Goal: Task Accomplishment & Management: Complete application form

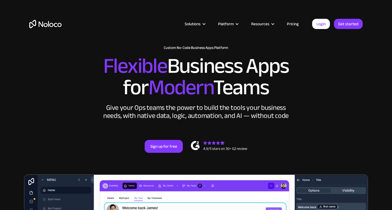
click at [323, 26] on link "Login" at bounding box center [321, 24] width 18 height 10
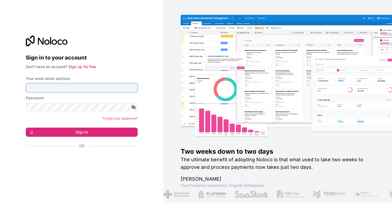
type input "[EMAIL_ADDRESS][DOMAIN_NAME]"
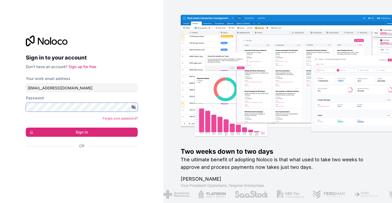
click at [82, 132] on button "Sign in" at bounding box center [82, 132] width 112 height 9
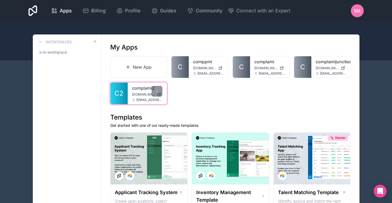
click at [134, 92] on span "[DOMAIN_NAME]" at bounding box center [143, 94] width 23 height 4
click at [146, 73] on link "New App" at bounding box center [138, 67] width 57 height 22
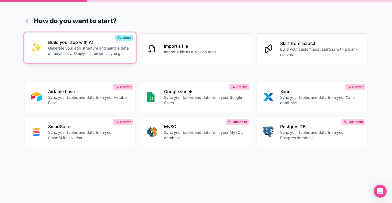
click at [94, 52] on p "Generate your app structure and sample data automatically. Simply customize as …" at bounding box center [88, 50] width 81 height 11
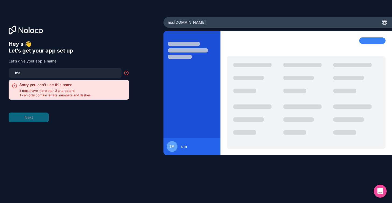
type input "m"
type input "g"
type input "c"
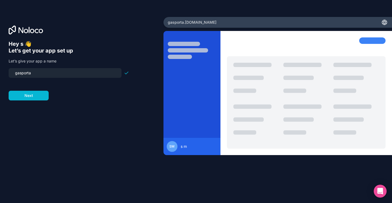
type input "gasportal"
click at [40, 97] on button "Next" at bounding box center [29, 96] width 40 height 10
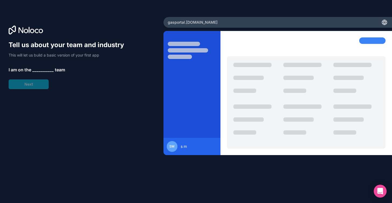
click at [38, 69] on span "__________" at bounding box center [43, 69] width 22 height 6
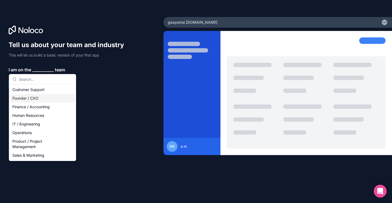
click at [37, 100] on div "Founder / CXO" at bounding box center [42, 98] width 65 height 9
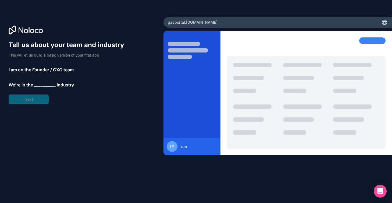
click at [41, 85] on span "__________" at bounding box center [45, 85] width 22 height 6
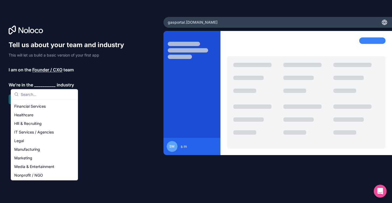
scroll to position [31, 0]
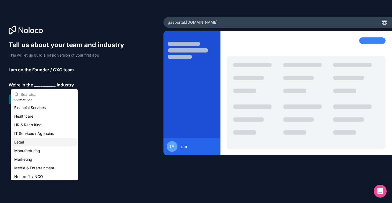
click at [36, 141] on div "Legal" at bounding box center [44, 142] width 65 height 9
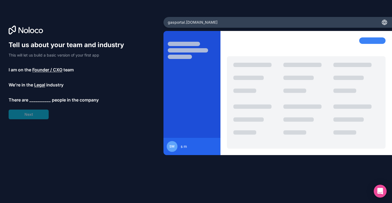
click at [38, 101] on span "__________" at bounding box center [40, 100] width 22 height 6
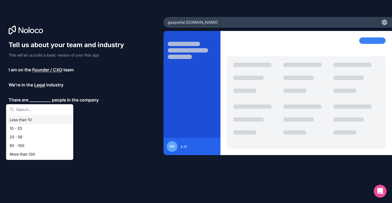
click at [37, 121] on div "Less than 10" at bounding box center [40, 119] width 65 height 9
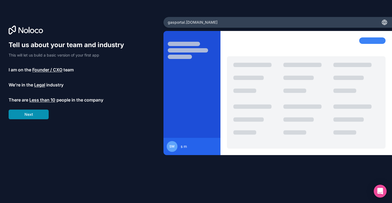
click at [36, 115] on button "Next" at bounding box center [29, 114] width 40 height 10
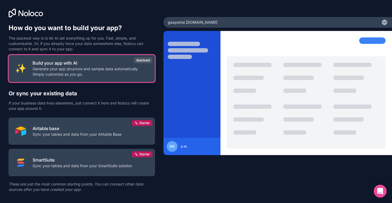
click at [47, 71] on p "Generate your app structure and sample data automatically. Simply customize as …" at bounding box center [91, 71] width 116 height 11
click at [86, 68] on p "Generate your app structure and sample data automatically. Simply customize as …" at bounding box center [91, 71] width 116 height 11
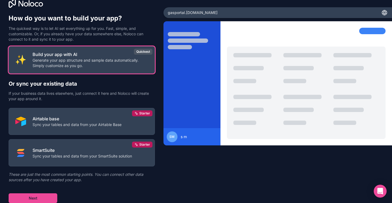
scroll to position [10, 0]
click at [196, 61] on div at bounding box center [192, 87] width 57 height 118
click at [27, 196] on button "Next" at bounding box center [33, 198] width 49 height 10
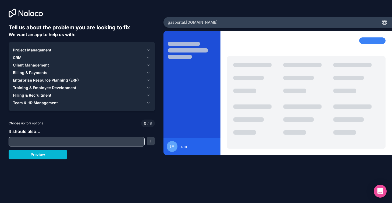
click at [34, 48] on span "Project Management" at bounding box center [32, 49] width 38 height 5
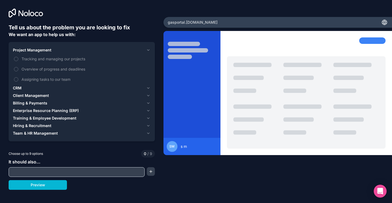
click at [34, 48] on span "Project Management" at bounding box center [32, 49] width 38 height 5
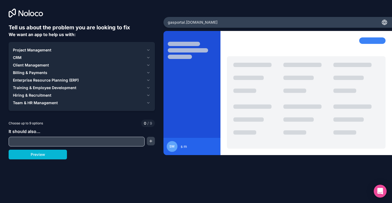
click at [29, 105] on button "Team & HR Management" at bounding box center [82, 103] width 138 height 8
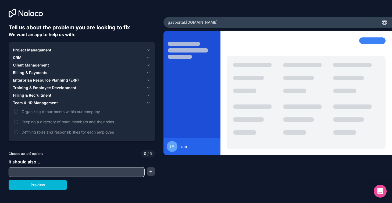
click at [32, 96] on span "Hiring & Recruitment" at bounding box center [32, 95] width 38 height 5
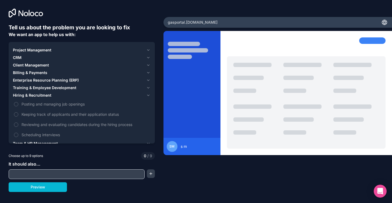
click at [31, 87] on span "Training & Employee Development" at bounding box center [44, 87] width 63 height 5
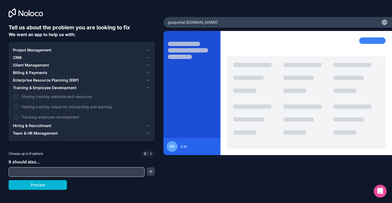
click at [32, 79] on span "Enterprise Resource Planning (ERP)" at bounding box center [46, 79] width 66 height 5
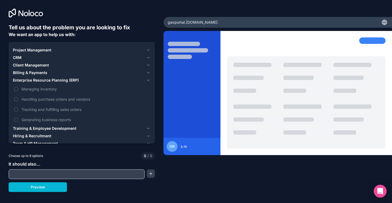
click at [32, 72] on span "Billing & Payments" at bounding box center [30, 72] width 34 height 5
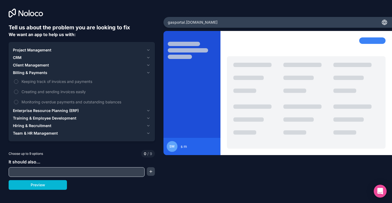
click at [32, 67] on span "Client Management" at bounding box center [31, 64] width 36 height 5
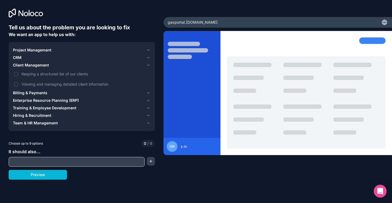
click at [21, 59] on span "CRM" at bounding box center [17, 57] width 9 height 5
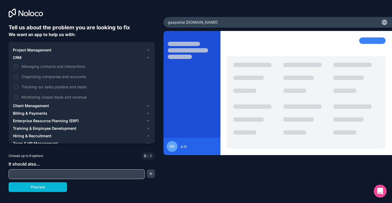
click at [26, 48] on span "Project Management" at bounding box center [32, 49] width 38 height 5
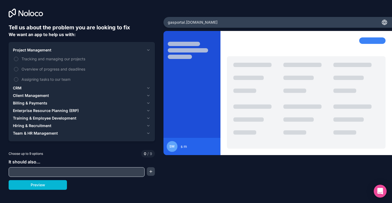
click at [28, 136] on button "Team & HR Management" at bounding box center [82, 133] width 138 height 8
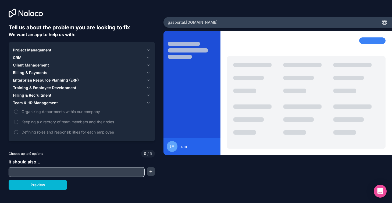
click at [30, 136] on label "Defining roles and responsibilities for each employee" at bounding box center [82, 132] width 138 height 10
click at [18, 134] on button "Defining roles and responsibilities for each employee" at bounding box center [16, 132] width 4 height 4
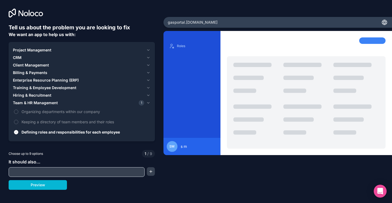
click at [40, 98] on button "Hiring & Recruitment" at bounding box center [82, 95] width 138 height 8
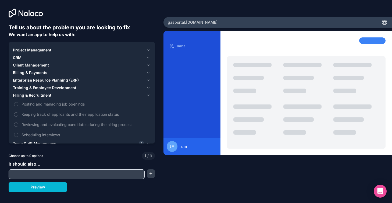
click at [42, 86] on span "Training & Employee Development" at bounding box center [44, 87] width 63 height 5
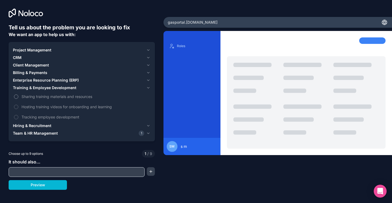
click at [38, 96] on span "Sharing training materials and resources" at bounding box center [86, 97] width 128 height 6
click at [18, 96] on button "Sharing training materials and resources" at bounding box center [16, 96] width 4 height 4
click at [38, 106] on span "Hosting training videos for onboarding and learning" at bounding box center [86, 107] width 128 height 6
click at [18, 106] on button "Hosting training videos for onboarding and learning" at bounding box center [16, 107] width 4 height 4
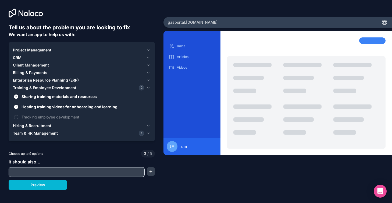
click at [34, 82] on span "Enterprise Resource Planning (ERP)" at bounding box center [46, 79] width 66 height 5
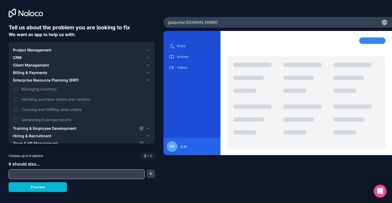
click at [33, 71] on span "Billing & Payments" at bounding box center [30, 72] width 34 height 5
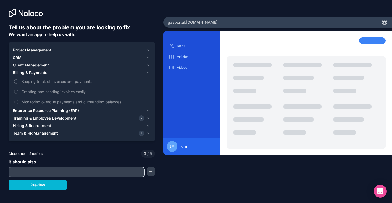
click at [31, 65] on span "Client Management" at bounding box center [31, 64] width 36 height 5
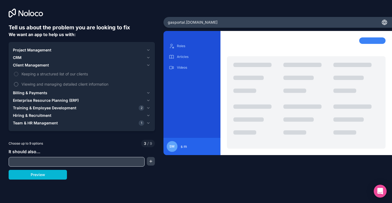
click at [30, 86] on span "Viewing and managing detailed client information" at bounding box center [86, 84] width 128 height 6
click at [18, 86] on button "Viewing and managing detailed client information" at bounding box center [16, 84] width 4 height 4
click at [21, 56] on span "CRM" at bounding box center [17, 57] width 9 height 5
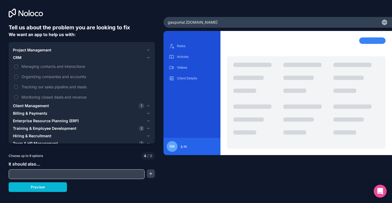
click at [20, 49] on span "Project Management" at bounding box center [32, 49] width 38 height 5
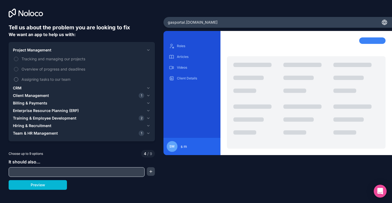
click at [24, 80] on span "Assigning tasks to our team" at bounding box center [86, 79] width 128 height 6
click at [18, 80] on button "Assigning tasks to our team" at bounding box center [16, 79] width 4 height 4
click at [69, 174] on input "text" at bounding box center [76, 172] width 133 height 8
click at [151, 170] on button "button" at bounding box center [151, 171] width 8 height 9
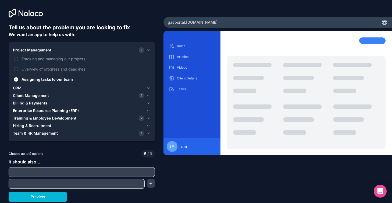
click at [131, 175] on input "text" at bounding box center [82, 172] width 144 height 8
click at [35, 10] on icon at bounding box center [26, 13] width 34 height 9
click at [7, 12] on div "Tell us about the problem you are looking to fix We want an app to help us with…" at bounding box center [82, 84] width 164 height 169
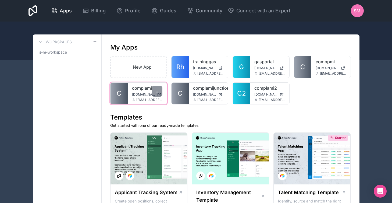
click at [136, 98] on span "[EMAIL_ADDRESS][DOMAIN_NAME]" at bounding box center [149, 100] width 26 height 4
click at [139, 92] on div "complami complami.noloco.co rossettini@magenta.de" at bounding box center [147, 94] width 39 height 22
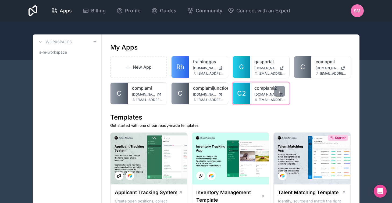
click at [255, 90] on link "complami2" at bounding box center [270, 88] width 31 height 6
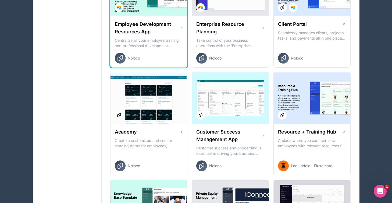
scroll to position [515, 0]
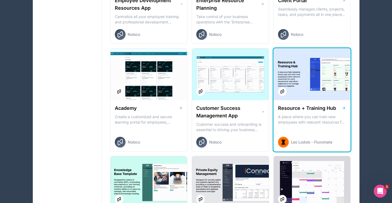
click at [319, 111] on h1 "Resource + Training Hub" at bounding box center [307, 108] width 58 height 8
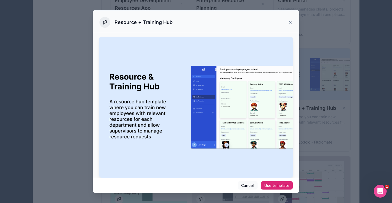
click at [276, 186] on div "Use template" at bounding box center [276, 185] width 25 height 5
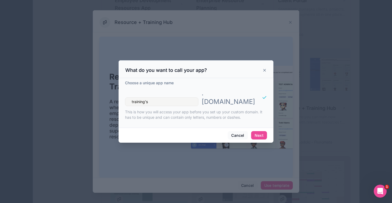
click at [253, 118] on p "This is how you will access your app before you set up your custom domain. It h…" at bounding box center [196, 114] width 142 height 11
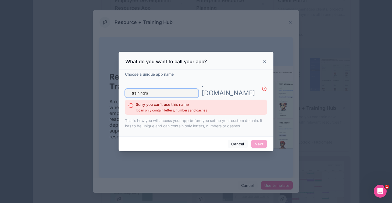
click at [177, 89] on input "training's" at bounding box center [161, 93] width 73 height 9
click at [173, 89] on input "training's" at bounding box center [161, 93] width 73 height 9
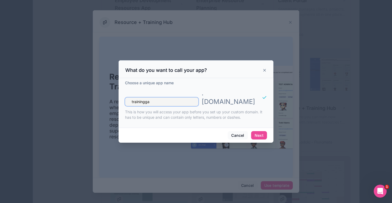
type input "traininggas"
click at [261, 133] on button "Next" at bounding box center [259, 135] width 16 height 9
